Goal: Information Seeking & Learning: Understand process/instructions

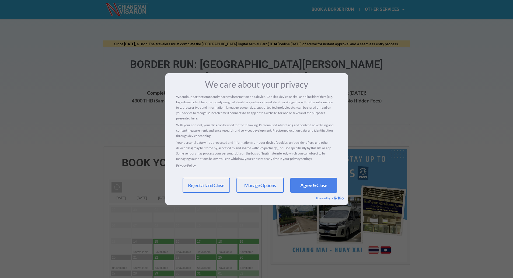
click at [218, 188] on link "Reject all and Close" at bounding box center [206, 184] width 47 height 15
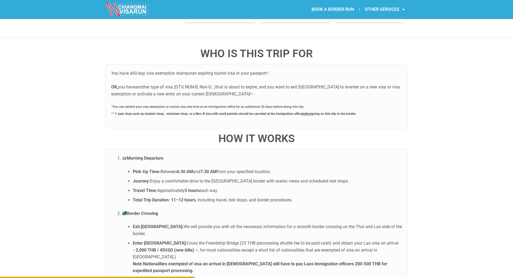
scroll to position [943, 0]
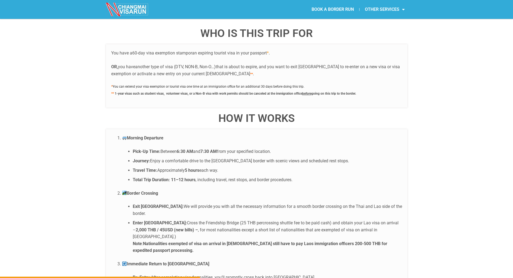
drag, startPoint x: 149, startPoint y: 203, endPoint x: 291, endPoint y: 208, distance: 141.7
click at [397, 219] on li "Enter [GEOGRAPHIC_DATA]: Cross the Friendship Bridge (25 THB percrossing shuttl…" at bounding box center [267, 236] width 269 height 34
click at [208, 241] on strong "Nationalities exempted of visa on arrival in [DEMOGRAPHIC_DATA] still have to p…" at bounding box center [260, 247] width 254 height 12
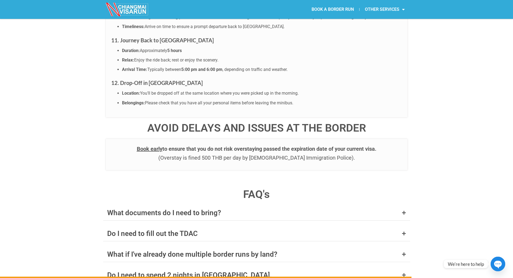
scroll to position [1939, 0]
click at [133, 209] on div "What documents do I need to bring?" at bounding box center [164, 212] width 114 height 7
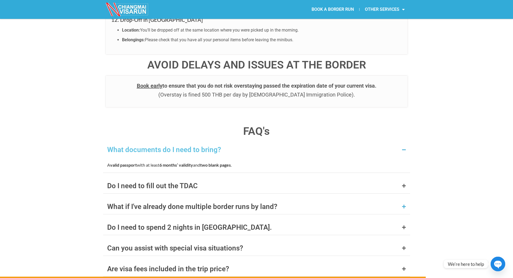
scroll to position [2020, 0]
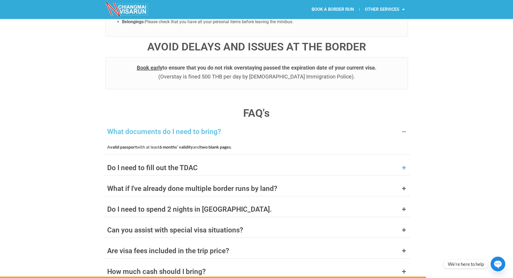
click at [152, 164] on div "Do I need to fill out the TDAC" at bounding box center [152, 167] width 90 height 7
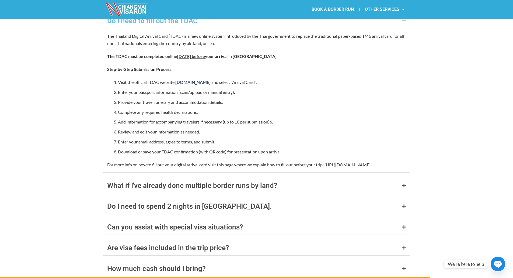
scroll to position [2154, 0]
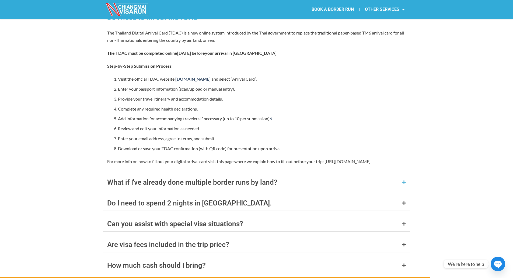
click at [240, 175] on div "What if I've already done multiple border runs by land?" at bounding box center [256, 182] width 307 height 15
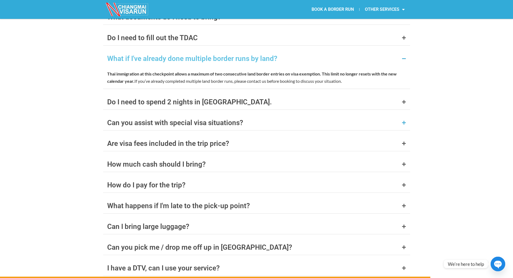
scroll to position [2101, 0]
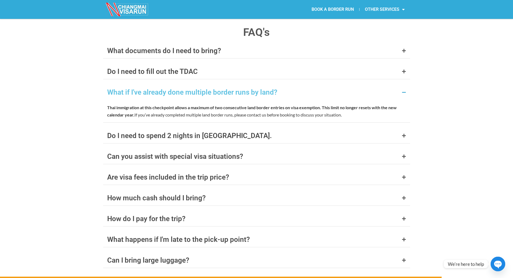
drag, startPoint x: 208, startPoint y: 81, endPoint x: 390, endPoint y: 87, distance: 182.4
click at [390, 104] on p "Thai immigration at this checkpoint allows a maximum of two consecutive land bo…" at bounding box center [256, 111] width 299 height 15
click at [155, 132] on div "Do I need to spend 2 nights in [GEOGRAPHIC_DATA]." at bounding box center [189, 135] width 165 height 7
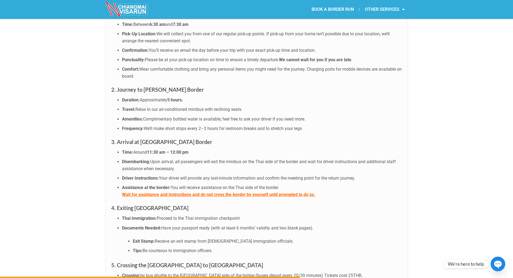
scroll to position [1427, 0]
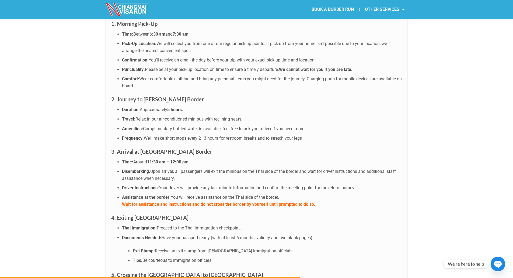
drag, startPoint x: 154, startPoint y: 89, endPoint x: 294, endPoint y: 92, distance: 140.1
click at [294, 106] on ul "Duration: Approximately 5 hours. Travel: Relax in our air-conditioned minibus w…" at bounding box center [256, 123] width 291 height 35
click at [163, 106] on li "Duration: Approximately 5 hours." at bounding box center [262, 109] width 280 height 7
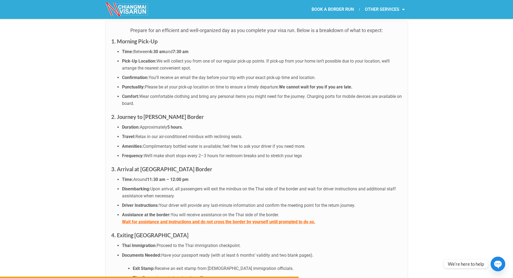
scroll to position [1400, 0]
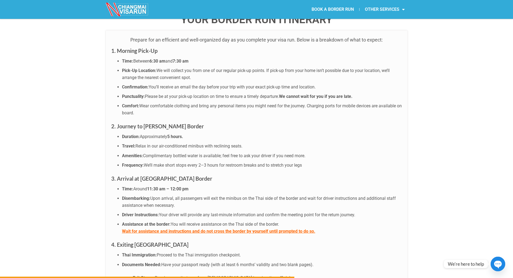
drag, startPoint x: 143, startPoint y: 100, endPoint x: 197, endPoint y: 100, distance: 54.1
click at [197, 122] on h3 "2. Journey to [PERSON_NAME] Border" at bounding box center [256, 126] width 291 height 9
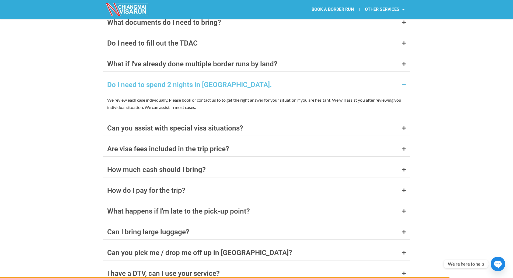
scroll to position [2128, 0]
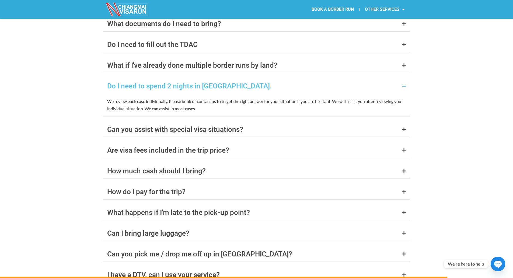
drag, startPoint x: 127, startPoint y: 74, endPoint x: 318, endPoint y: 78, distance: 191.0
click at [318, 97] on p "We review each case individually. Please book or contact us to to get the right…" at bounding box center [256, 104] width 299 height 15
click at [159, 147] on div "Are visa fees included in the trip price?" at bounding box center [168, 150] width 122 height 7
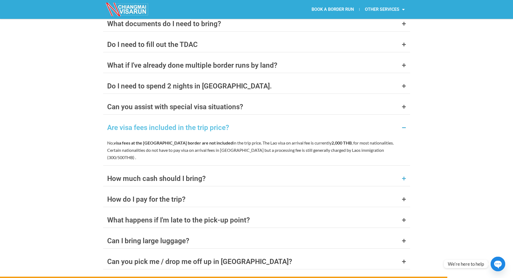
click at [156, 175] on div "How much cash should I bring?" at bounding box center [156, 178] width 99 height 7
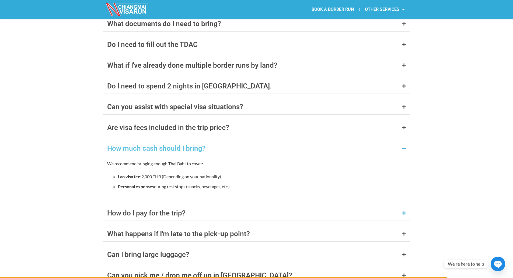
click at [176, 205] on div "How do I pay for the trip?" at bounding box center [256, 212] width 307 height 15
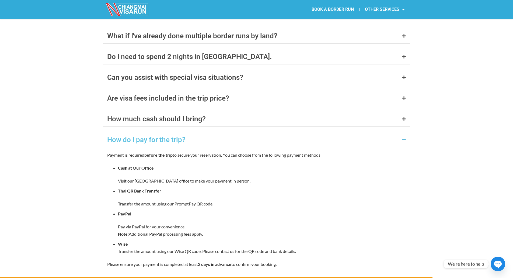
scroll to position [2235, 0]
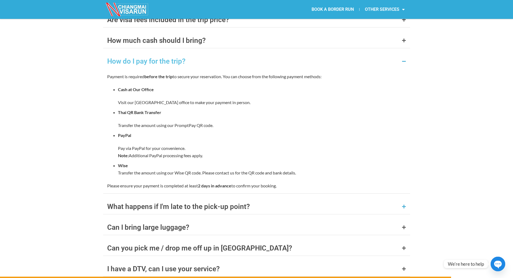
click at [130, 203] on div "What happens if I'm late to the pick-up point?" at bounding box center [178, 206] width 143 height 7
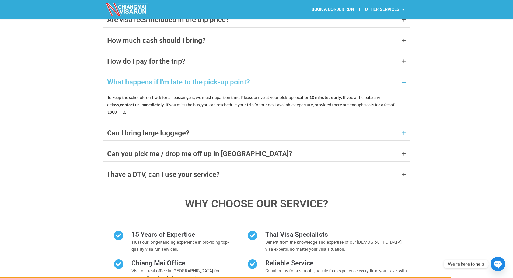
click at [150, 129] on div "Can I bring large luggage?" at bounding box center [148, 132] width 82 height 7
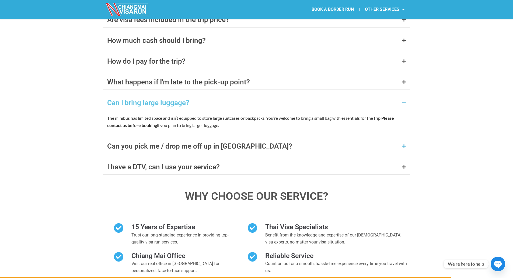
click at [144, 138] on div "Can you pick me / drop me off up in [GEOGRAPHIC_DATA]?" at bounding box center [256, 145] width 307 height 15
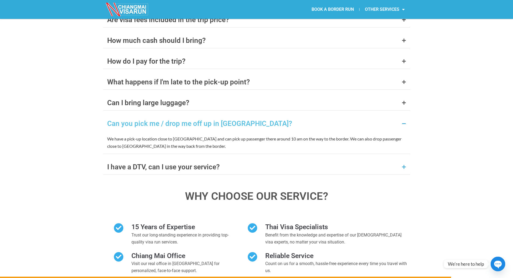
click at [188, 163] on div "I have a DTV, can I use your service?" at bounding box center [163, 166] width 113 height 7
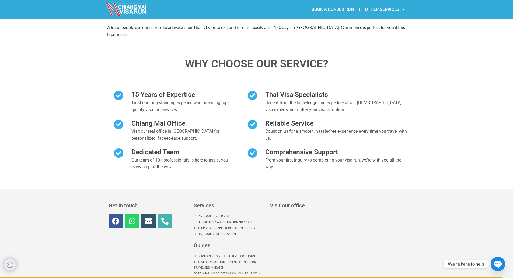
scroll to position [2397, 0]
